Goal: Task Accomplishment & Management: Manage account settings

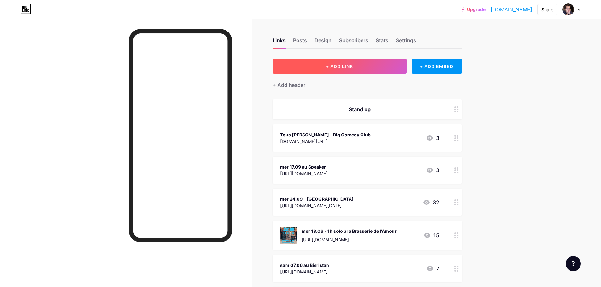
click at [353, 64] on span "+ ADD LINK" at bounding box center [339, 66] width 27 height 5
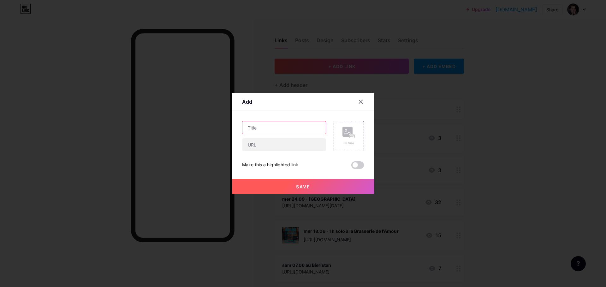
click at [265, 134] on input "text" at bounding box center [283, 127] width 83 height 13
type input "mar 16.09 au FLAN"
click at [257, 147] on input "text" at bounding box center [283, 144] width 83 height 13
paste input "[URL][DOMAIN_NAME]"
type input "[URL][DOMAIN_NAME]"
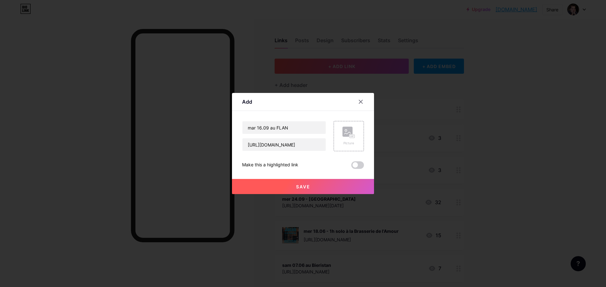
click at [281, 188] on button "Save" at bounding box center [303, 186] width 142 height 15
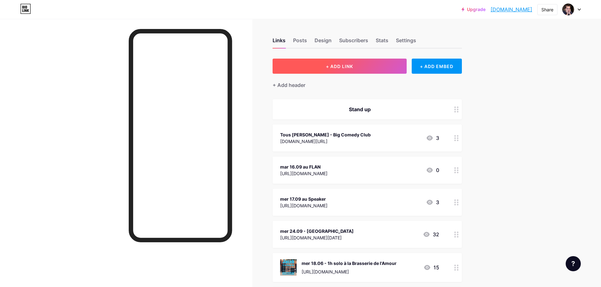
click at [364, 63] on button "+ ADD LINK" at bounding box center [339, 66] width 134 height 15
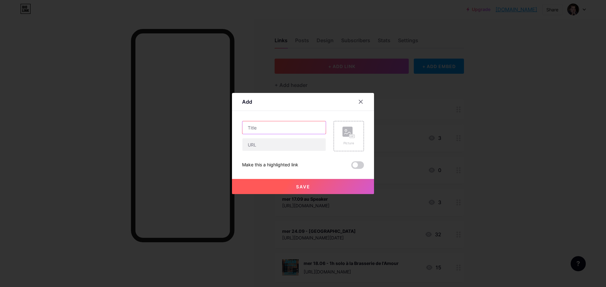
click at [269, 126] on input "text" at bounding box center [283, 127] width 83 height 13
type input "jeu 18.09 à la Gamelle"
paste input "04 26 28 83 64"
click at [273, 145] on input "callto: [PHONE_NUMBER]" at bounding box center [283, 144] width 83 height 13
type input "callto: [PHONE_NUMBER]"
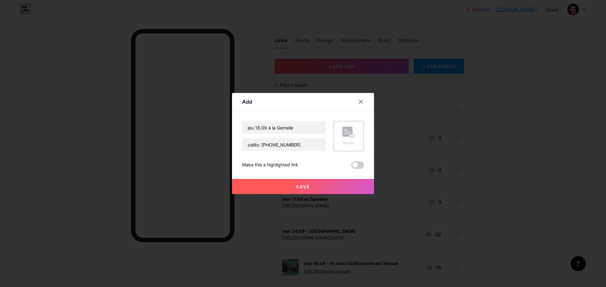
click at [306, 187] on span "Save" at bounding box center [303, 186] width 14 height 5
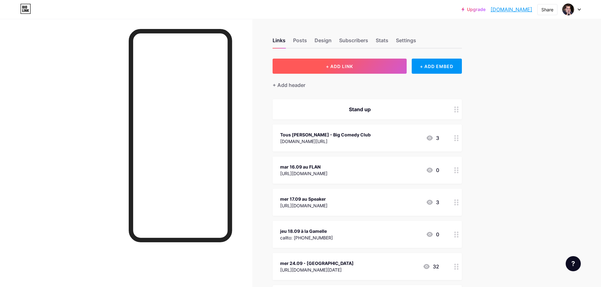
click at [331, 68] on span "+ ADD LINK" at bounding box center [339, 66] width 27 height 5
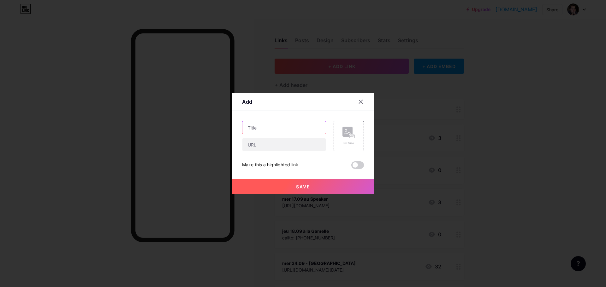
click at [264, 125] on input "text" at bounding box center [283, 127] width 83 height 13
type input "[PERSON_NAME] 04.10 - 1 an du Feu au Lac"
click at [272, 142] on input "text" at bounding box center [283, 144] width 83 height 13
paste input "[URL][DOMAIN_NAME]"
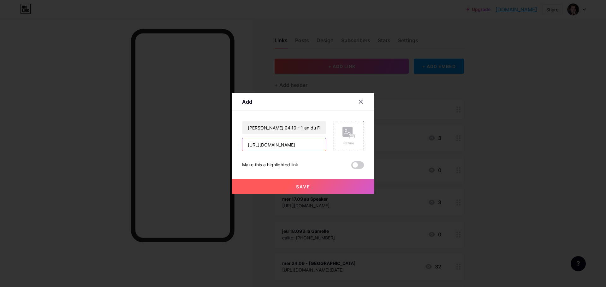
type input "[URL][DOMAIN_NAME]"
click at [296, 184] on span "Save" at bounding box center [303, 186] width 14 height 5
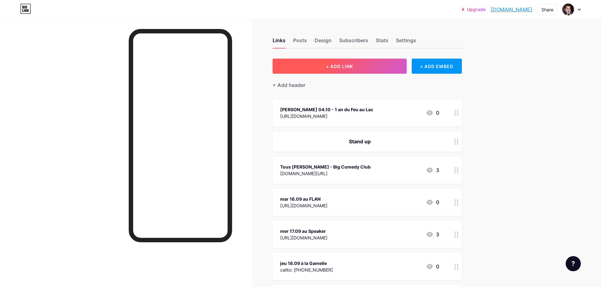
click at [355, 69] on button "+ ADD LINK" at bounding box center [339, 66] width 134 height 15
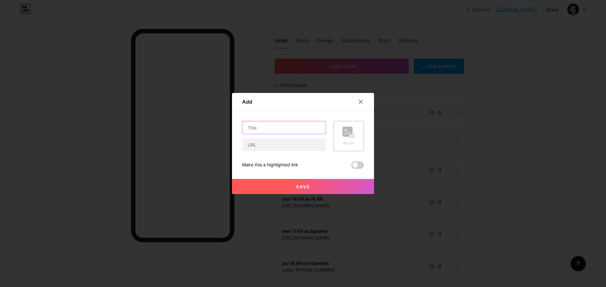
click at [262, 127] on input "text" at bounding box center [283, 127] width 83 height 13
type input "lun 03.11 - [GEOGRAPHIC_DATA] - 1h au Complexe"
paste input "[URL][DOMAIN_NAME]"
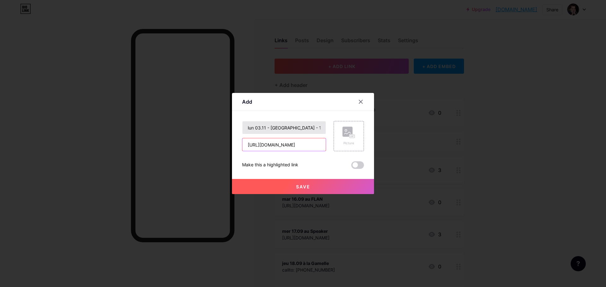
scroll to position [0, 109]
type input "[URL][DOMAIN_NAME]"
click at [303, 190] on button "Save" at bounding box center [303, 186] width 142 height 15
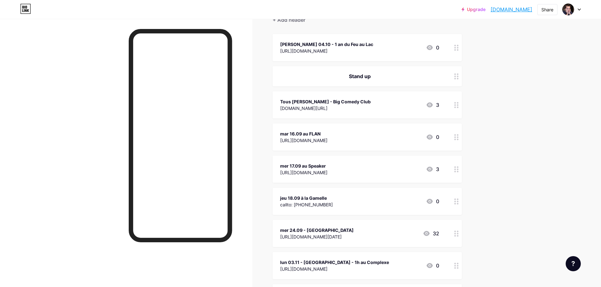
scroll to position [65, 0]
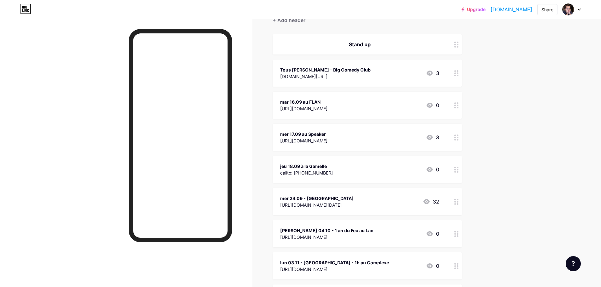
click at [578, 10] on icon at bounding box center [578, 10] width 3 height 2
click at [516, 85] on li "Logout" at bounding box center [541, 88] width 78 height 17
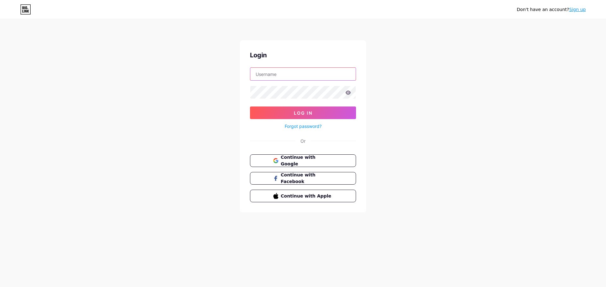
click at [276, 77] on input "text" at bounding box center [302, 74] width 105 height 13
type input "[EMAIL_ADDRESS][DOMAIN_NAME]"
click at [301, 115] on span "Log In" at bounding box center [303, 112] width 19 height 5
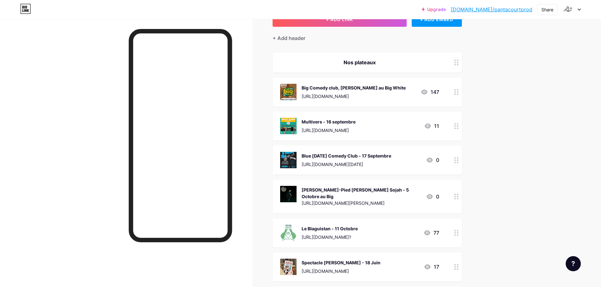
scroll to position [47, 0]
click at [455, 260] on div at bounding box center [456, 266] width 11 height 29
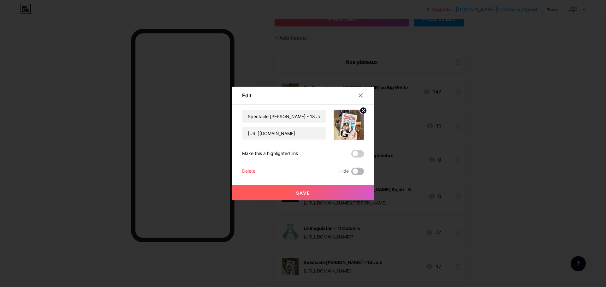
click at [355, 172] on span at bounding box center [357, 172] width 13 height 8
click at [351, 173] on input "checkbox" at bounding box center [351, 173] width 0 height 0
click at [249, 171] on div "Delete" at bounding box center [248, 172] width 13 height 8
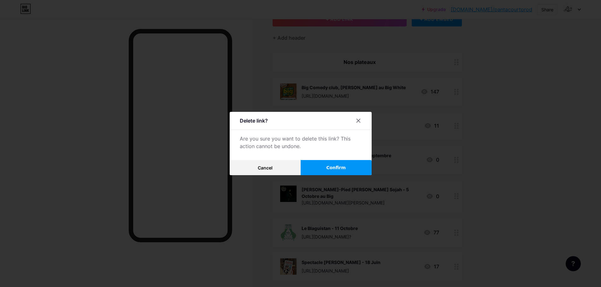
click at [337, 167] on span "Confirm" at bounding box center [336, 168] width 20 height 7
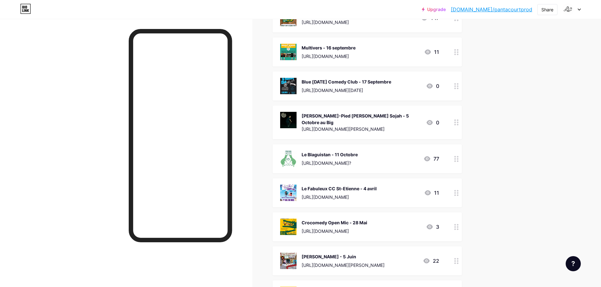
scroll to position [124, 0]
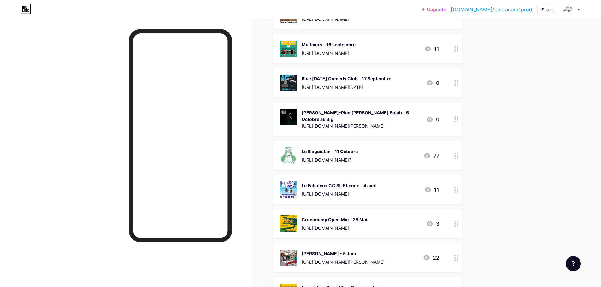
click at [454, 221] on div at bounding box center [456, 223] width 11 height 29
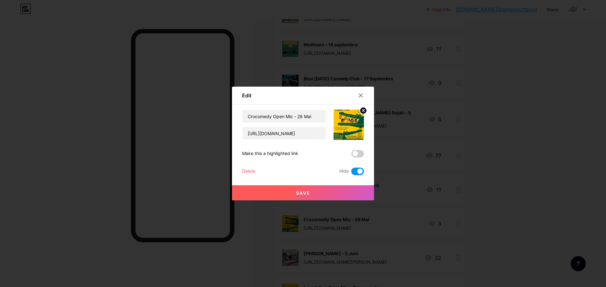
click at [335, 194] on button "Save" at bounding box center [303, 192] width 142 height 15
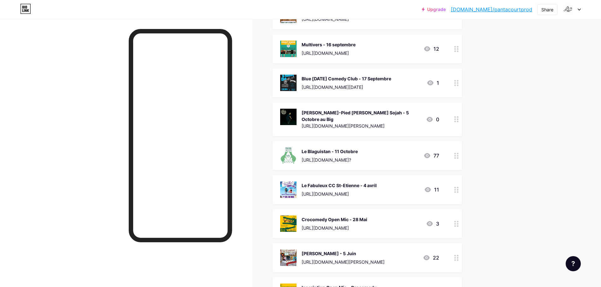
scroll to position [150, 0]
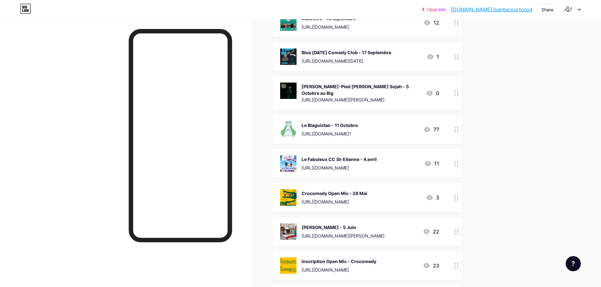
click at [456, 265] on circle at bounding box center [455, 266] width 2 height 2
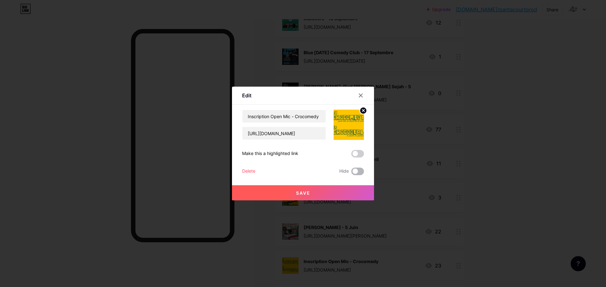
click at [354, 173] on span at bounding box center [357, 172] width 13 height 8
click at [351, 173] on input "checkbox" at bounding box center [351, 173] width 0 height 0
click at [332, 192] on button "Save" at bounding box center [303, 192] width 142 height 15
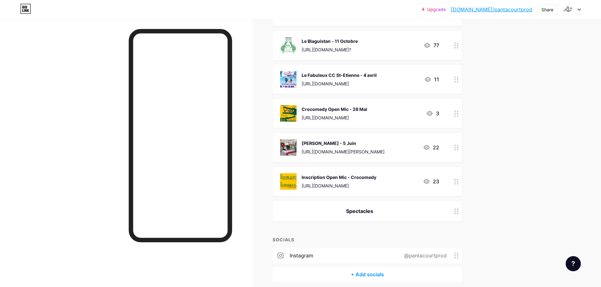
scroll to position [234, 0]
click at [456, 213] on circle at bounding box center [455, 214] width 2 height 2
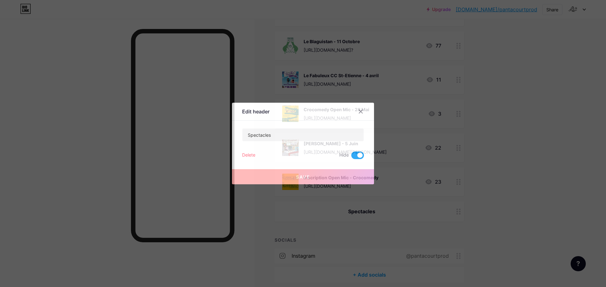
click at [354, 158] on span at bounding box center [357, 156] width 13 height 8
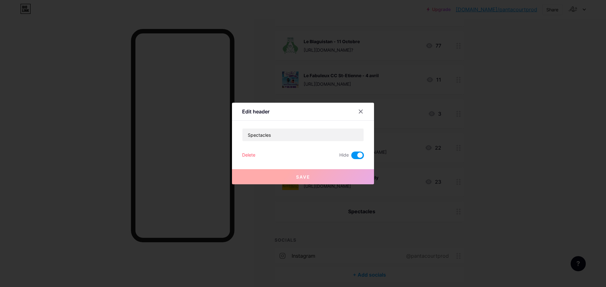
click at [351, 157] on input "checkbox" at bounding box center [351, 157] width 0 height 0
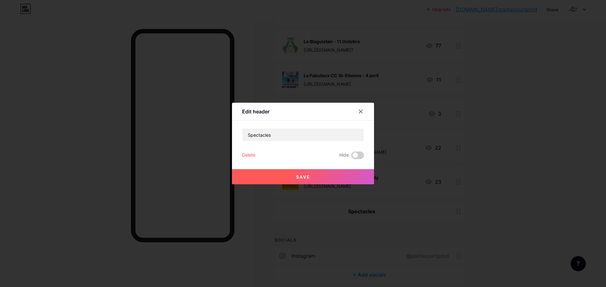
click at [308, 176] on span "Save" at bounding box center [303, 176] width 14 height 5
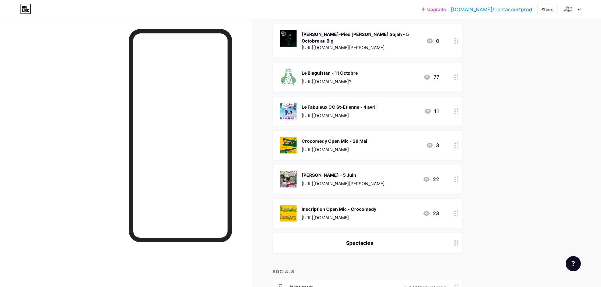
scroll to position [202, 0]
click at [462, 112] on div at bounding box center [456, 112] width 11 height 29
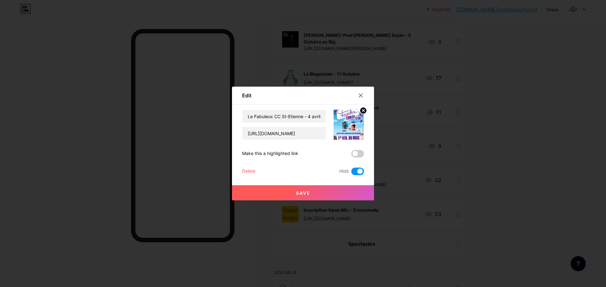
click at [566, 133] on div at bounding box center [303, 143] width 606 height 287
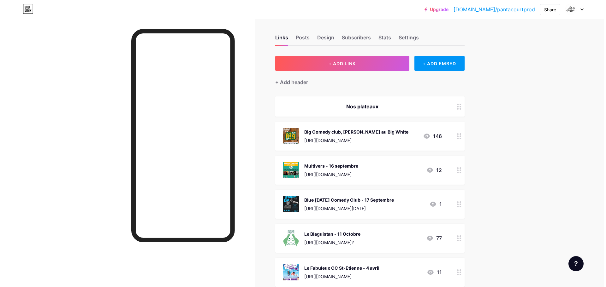
scroll to position [0, 0]
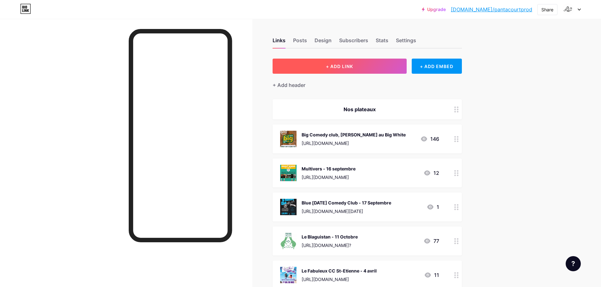
click at [352, 67] on span "+ ADD LINK" at bounding box center [339, 66] width 27 height 5
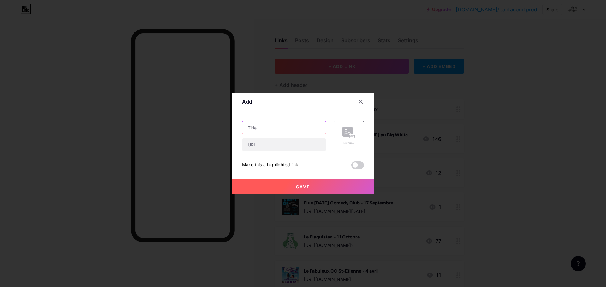
click at [277, 127] on input "text" at bounding box center [283, 127] width 83 height 13
click at [288, 128] on input "La Gamelle - 18 spetembre" at bounding box center [283, 127] width 83 height 13
type input "La Gamelle - 18 septembre"
click at [351, 136] on rect at bounding box center [351, 136] width 5 height 3
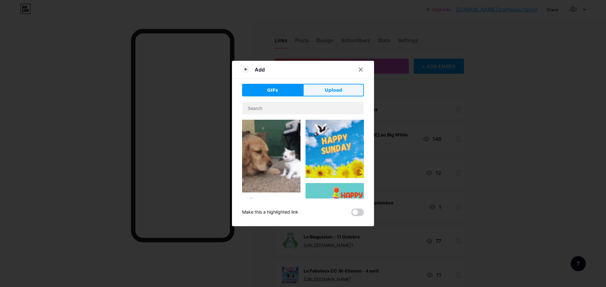
click at [336, 92] on span "Upload" at bounding box center [333, 90] width 17 height 7
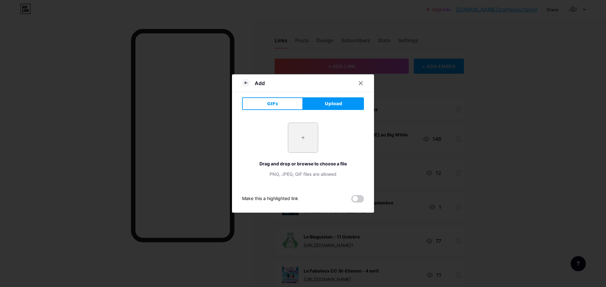
click at [304, 137] on input "file" at bounding box center [303, 138] width 30 height 30
type input "C:\fakepath\GAMELLE 250918 post.png"
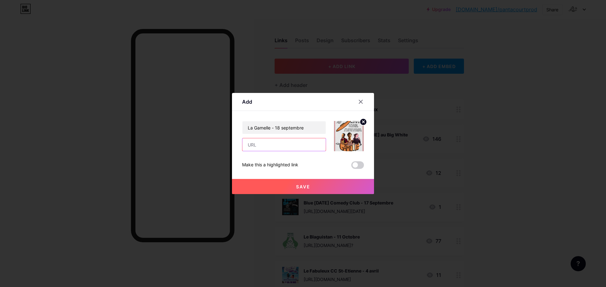
click at [273, 143] on input "text" at bounding box center [283, 144] width 83 height 13
type input "callto: [PHONE_NUMBER]"
click at [300, 188] on span "Save" at bounding box center [303, 186] width 14 height 5
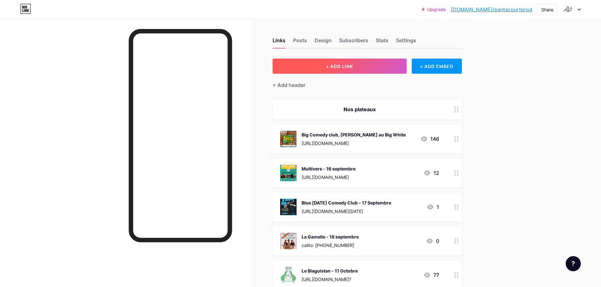
click at [344, 67] on span "+ ADD LINK" at bounding box center [339, 66] width 27 height 5
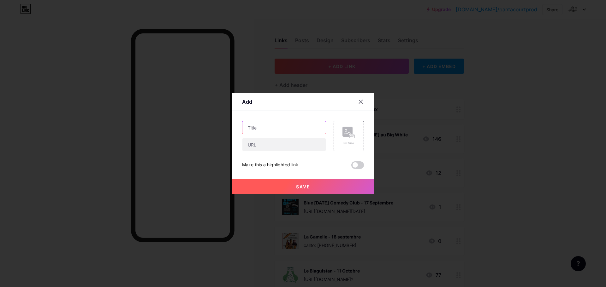
click at [263, 127] on input "text" at bounding box center [283, 127] width 83 height 13
type input "Feu au Lac - 4 octobre"
click at [287, 149] on input "text" at bounding box center [283, 144] width 83 height 13
paste input "[URL][DOMAIN_NAME]"
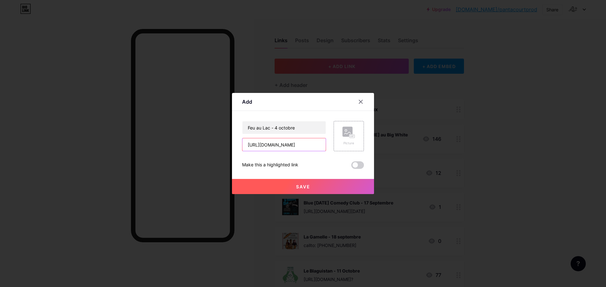
type input "[URL][DOMAIN_NAME]"
click at [303, 187] on span "Save" at bounding box center [303, 186] width 14 height 5
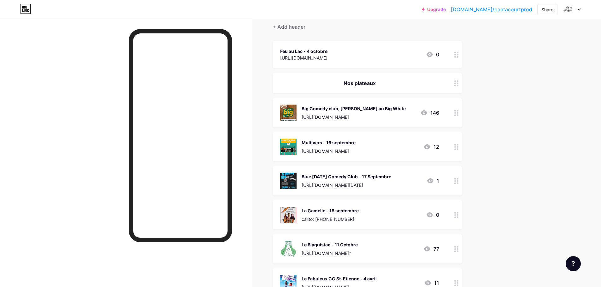
scroll to position [60, 0]
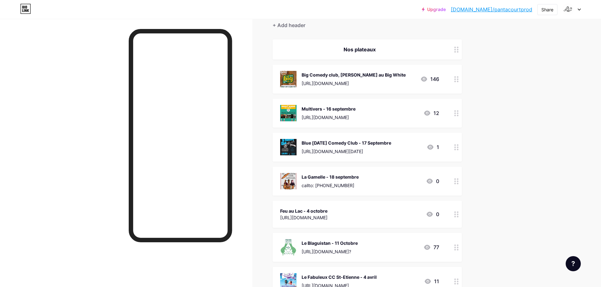
click at [529, 146] on div "Upgrade [DOMAIN_NAME]/pantac... [DOMAIN_NAME]/pantacourtprod Share Switch accou…" at bounding box center [300, 247] width 601 height 615
